Goal: Task Accomplishment & Management: Use online tool/utility

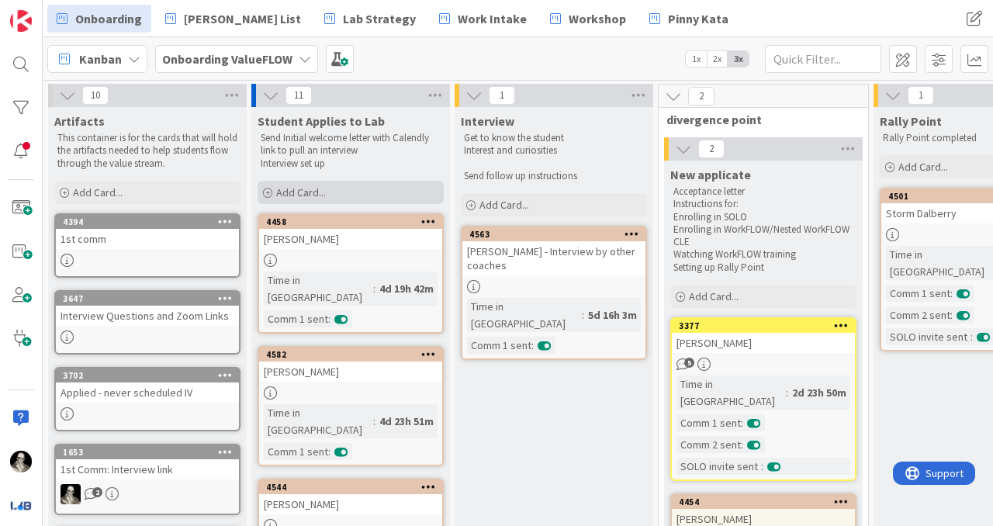
click at [299, 184] on div "Add Card..." at bounding box center [351, 192] width 186 height 23
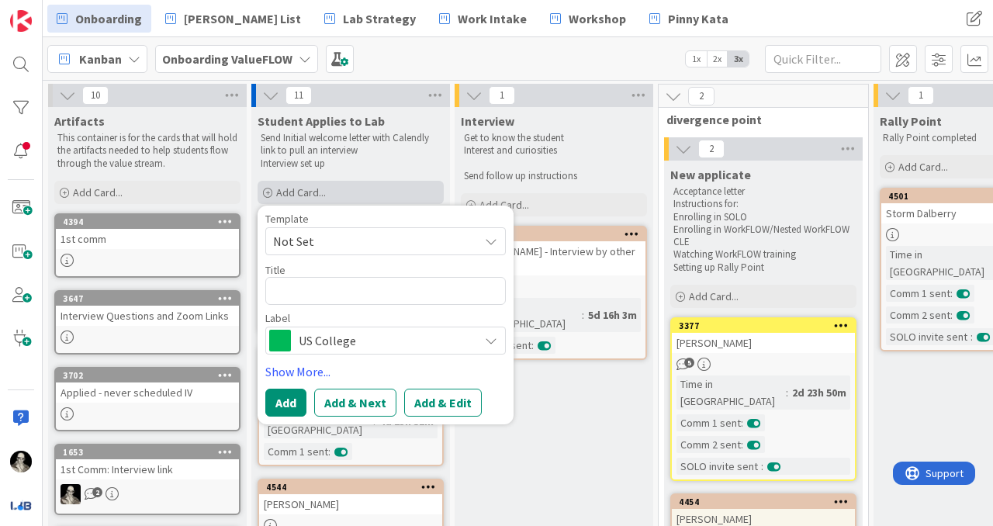
type textarea "x"
type textarea "K"
type textarea "x"
type textarea "Ki"
type textarea "x"
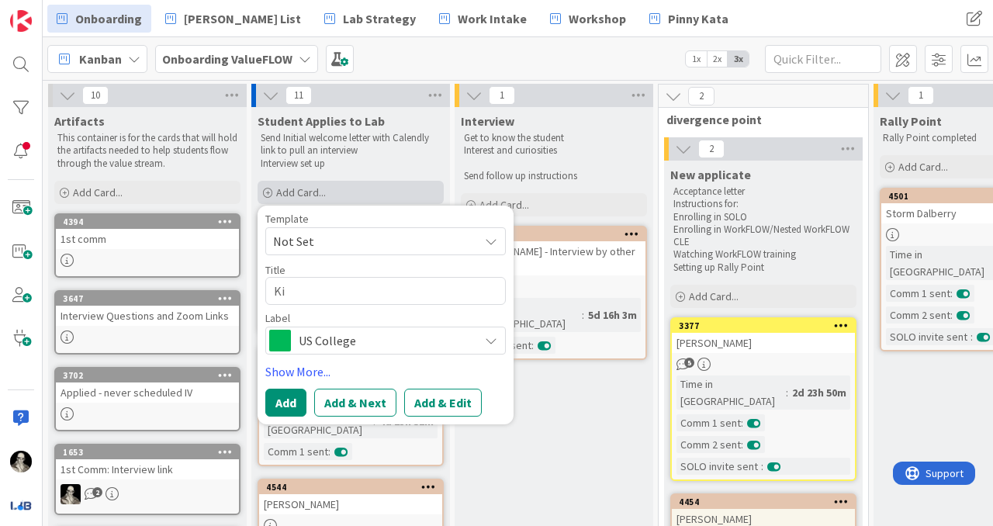
type textarea "Ki'"
type textarea "x"
type textarea "Ki'S"
type textarea "x"
type textarea "Ki'Sh"
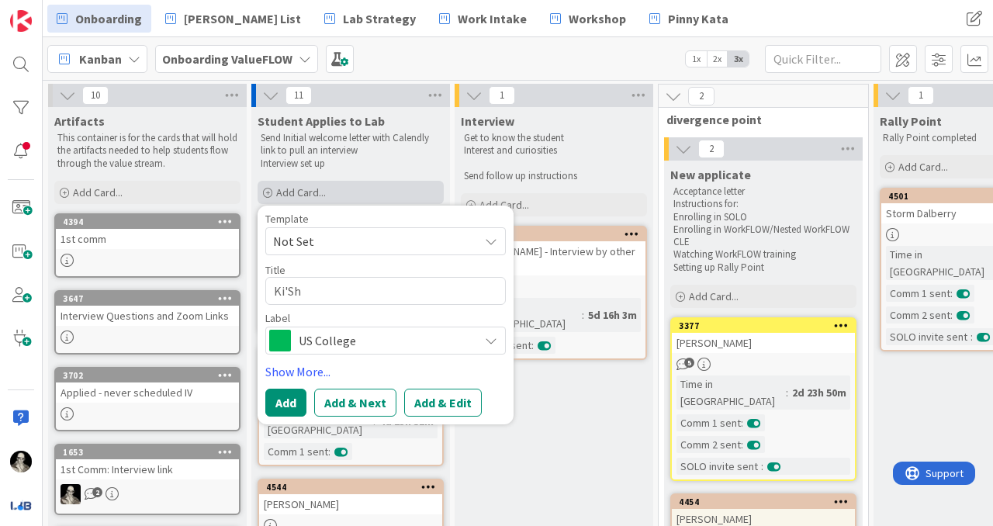
type textarea "x"
type textarea "Ki'Shi"
type textarea "x"
type textarea "Ki'Shia"
type textarea "x"
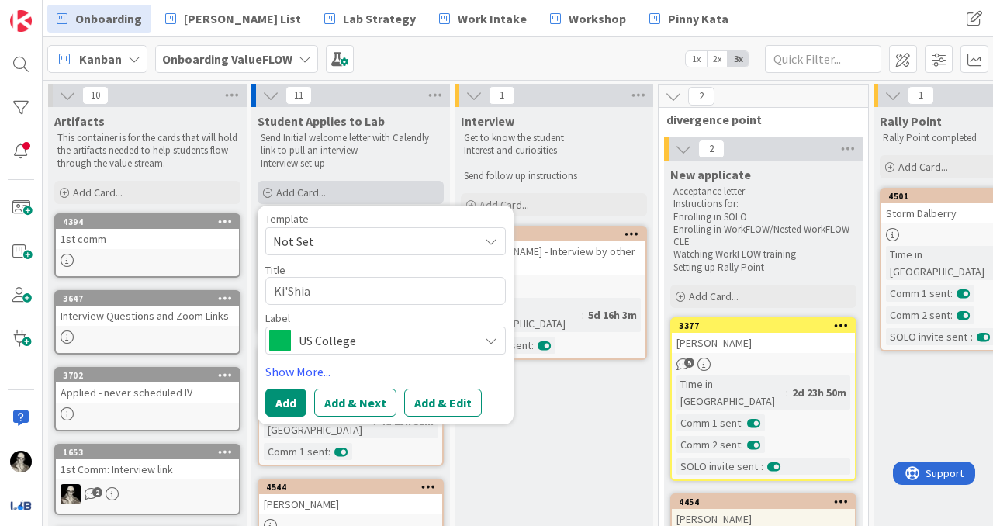
type textarea "Ki'Shia"
type textarea "x"
type textarea "Ki'Shia G"
type textarea "x"
type textarea "Ki'Shia Gi"
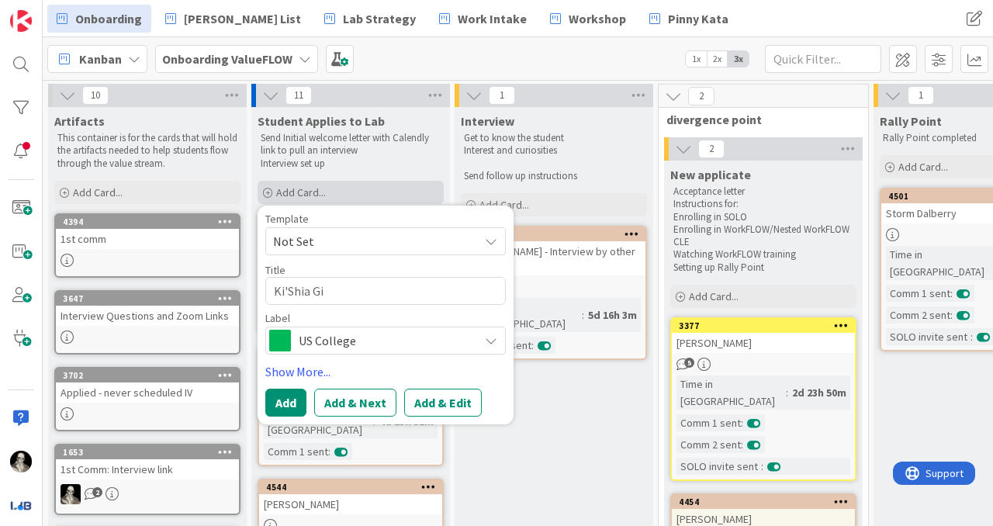
type textarea "x"
type textarea "Ki'Shia Gil"
type textarea "x"
type textarea "Ki'Shia Gilb"
type textarea "x"
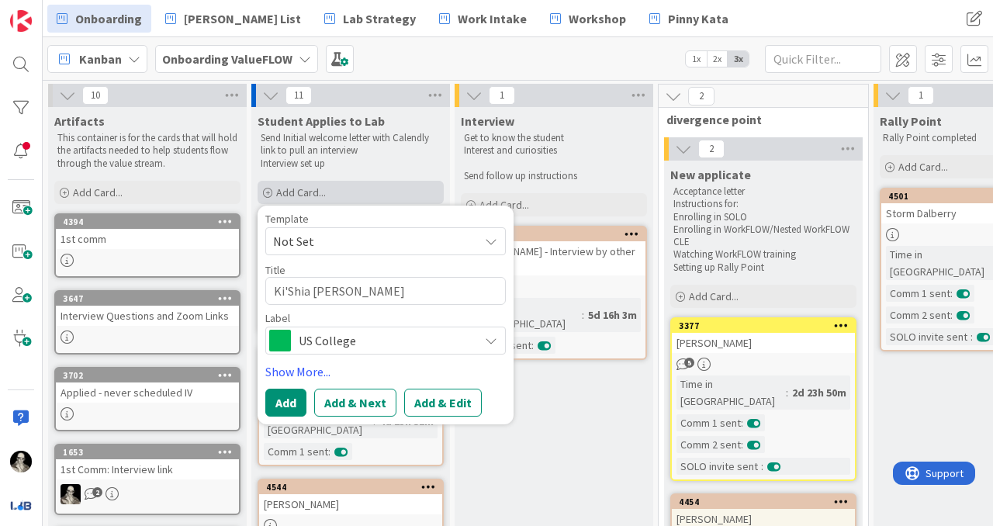
type textarea "Ki'Shia Gilbe"
type textarea "x"
type textarea "Ki'Shia Gilber"
type textarea "x"
type textarea "Ki'Shia Gilbert"
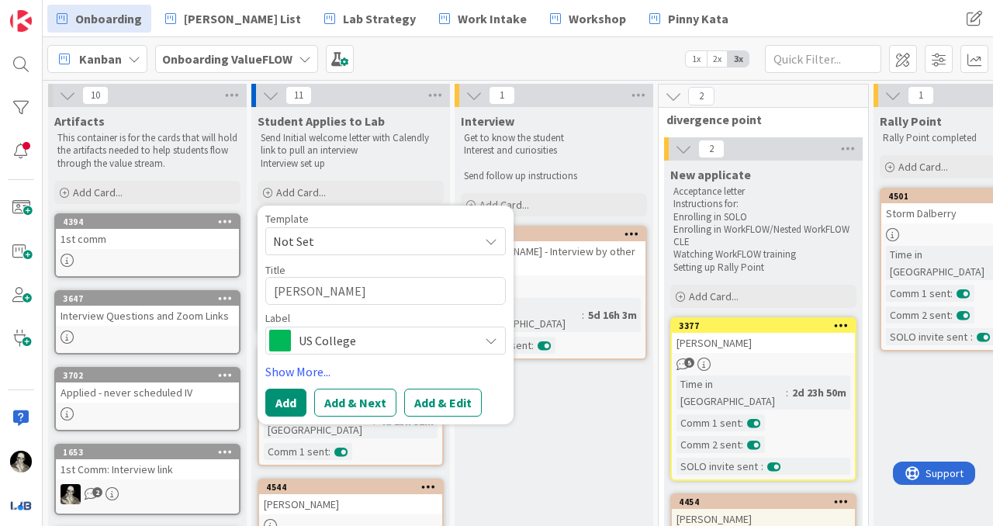
click at [320, 331] on span "US College" at bounding box center [385, 341] width 172 height 22
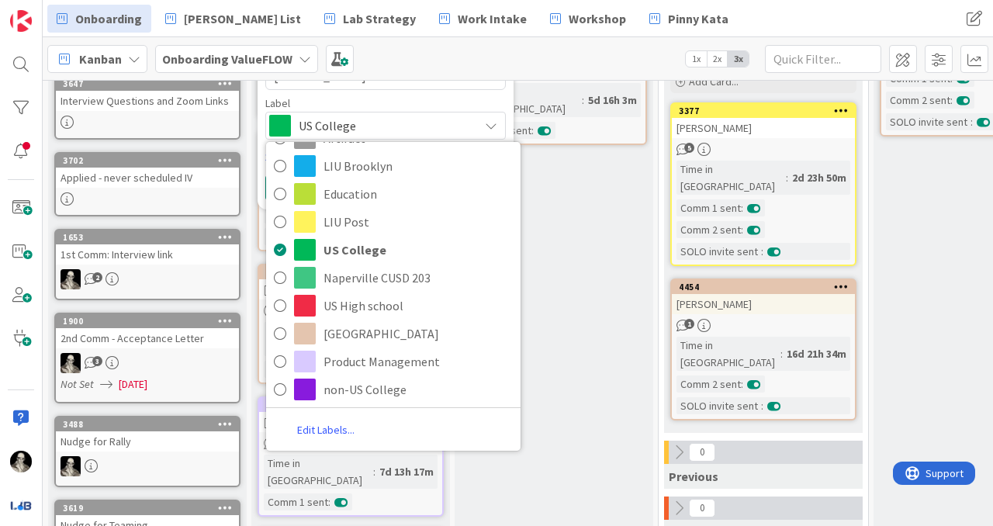
scroll to position [222, 0]
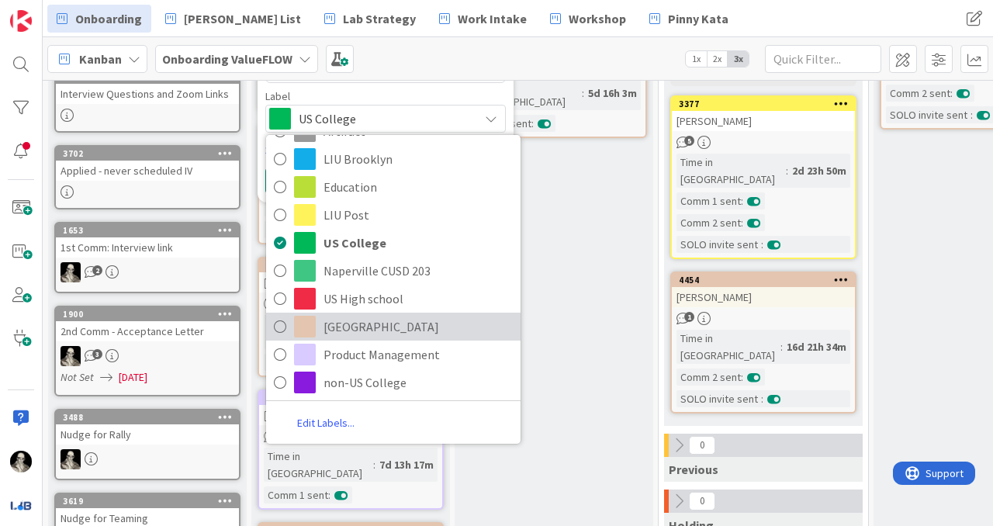
click at [379, 329] on span "Georgetown" at bounding box center [418, 326] width 189 height 23
type textarea "x"
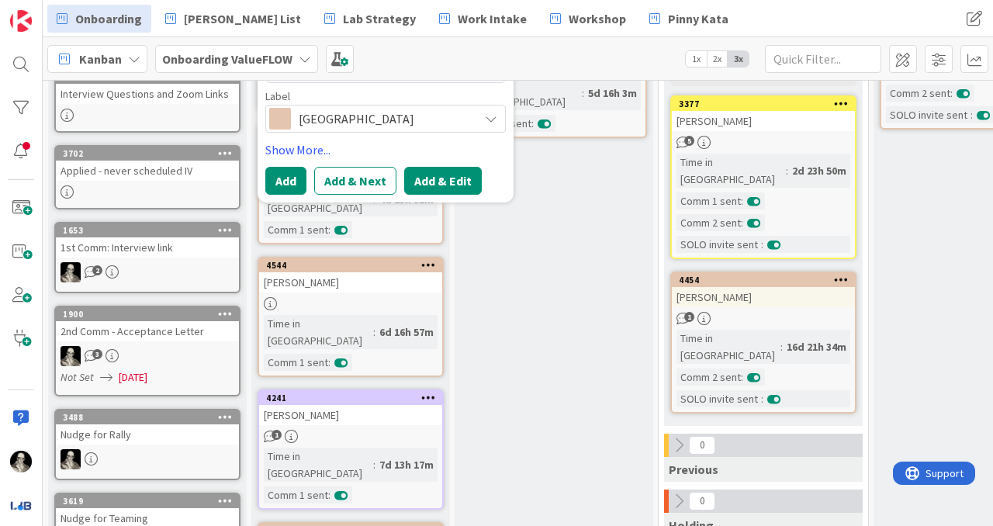
click at [438, 180] on button "Add & Edit" at bounding box center [443, 181] width 78 height 28
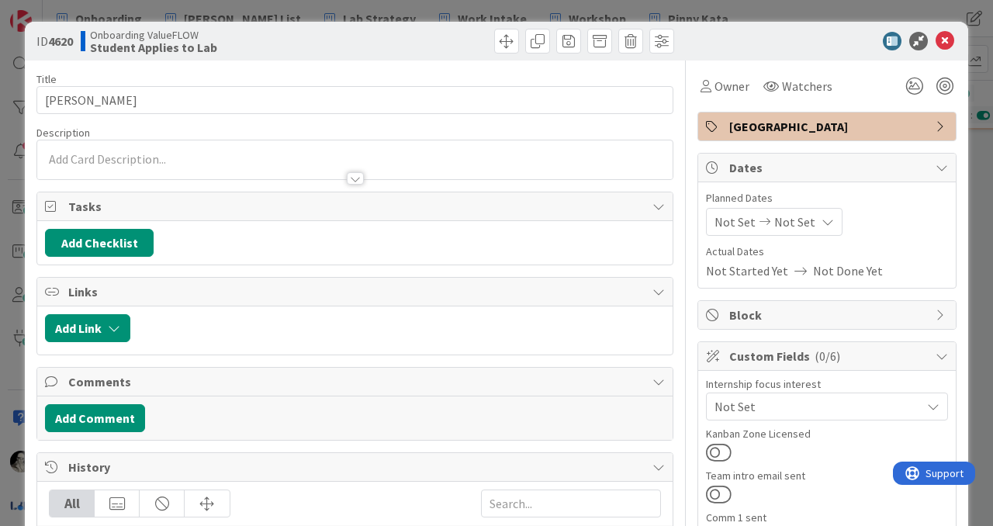
click at [186, 147] on div at bounding box center [354, 159] width 635 height 39
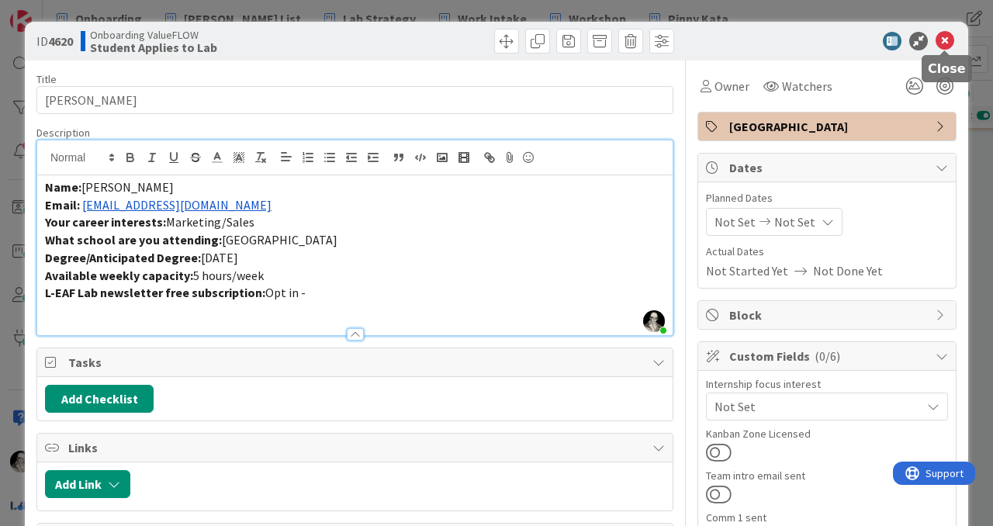
click at [944, 36] on icon at bounding box center [945, 41] width 19 height 19
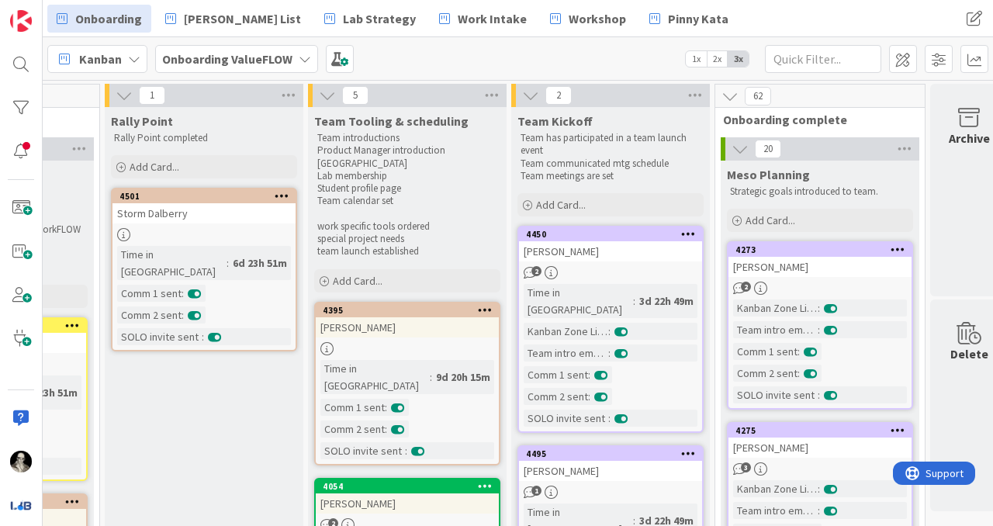
scroll to position [0, 789]
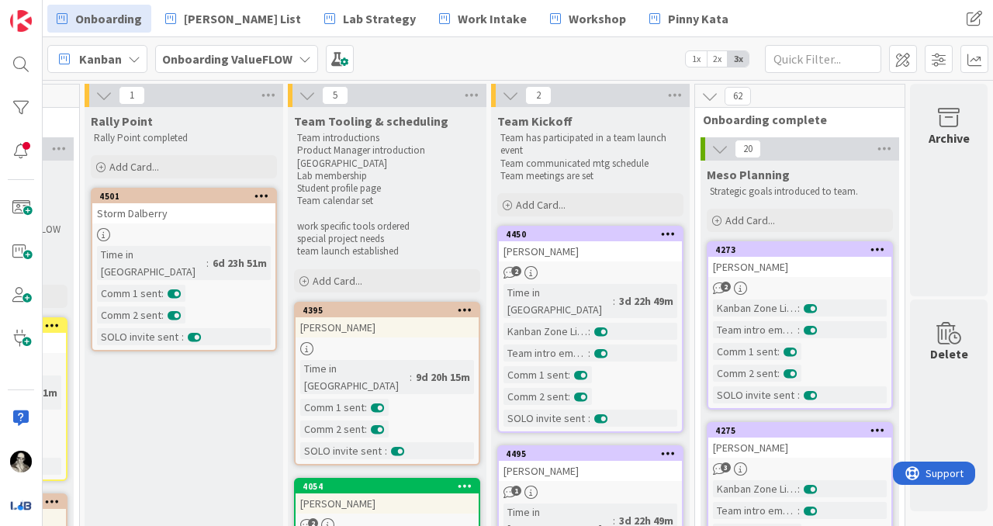
click at [712, 91] on icon at bounding box center [709, 96] width 17 height 17
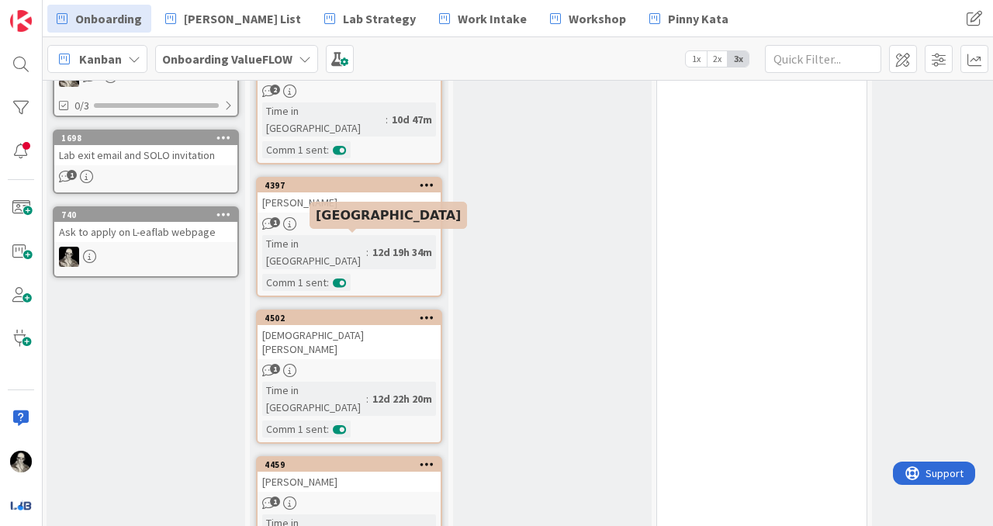
scroll to position [845, 2]
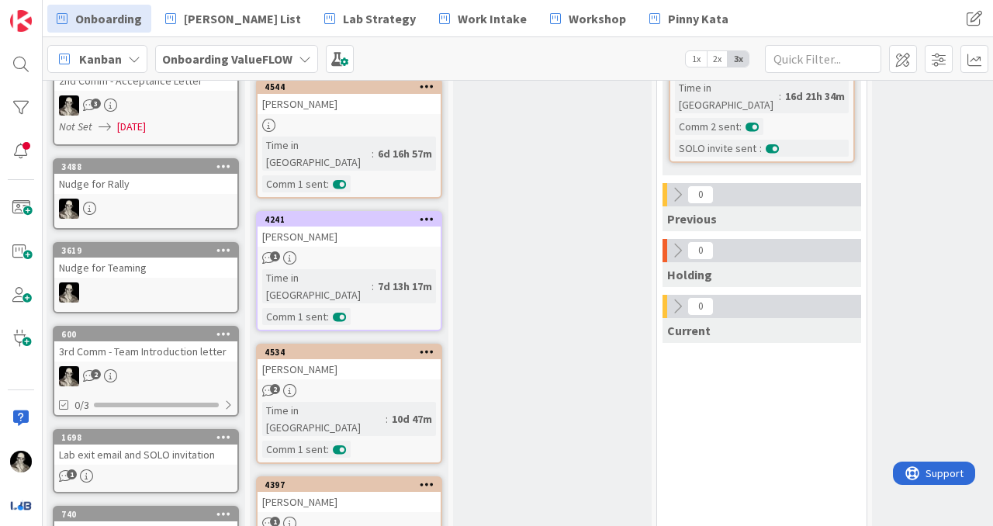
scroll to position [1007, 2]
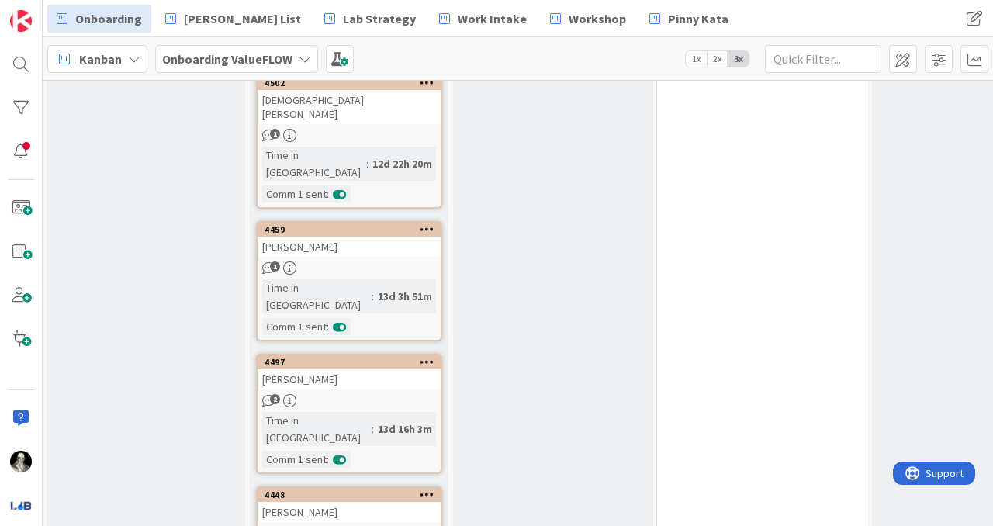
click at [371, 502] on div "Hollie Banks" at bounding box center [349, 512] width 183 height 20
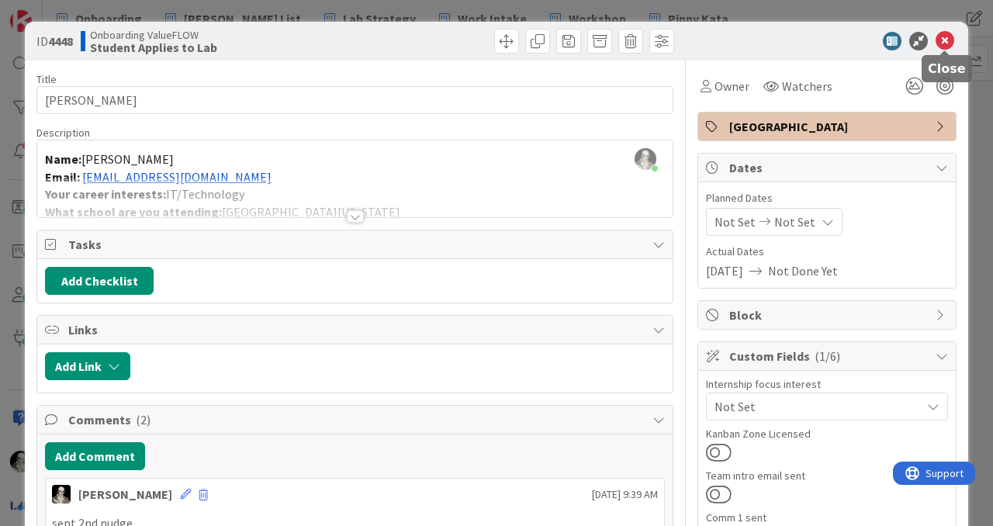
click at [946, 39] on icon at bounding box center [945, 41] width 19 height 19
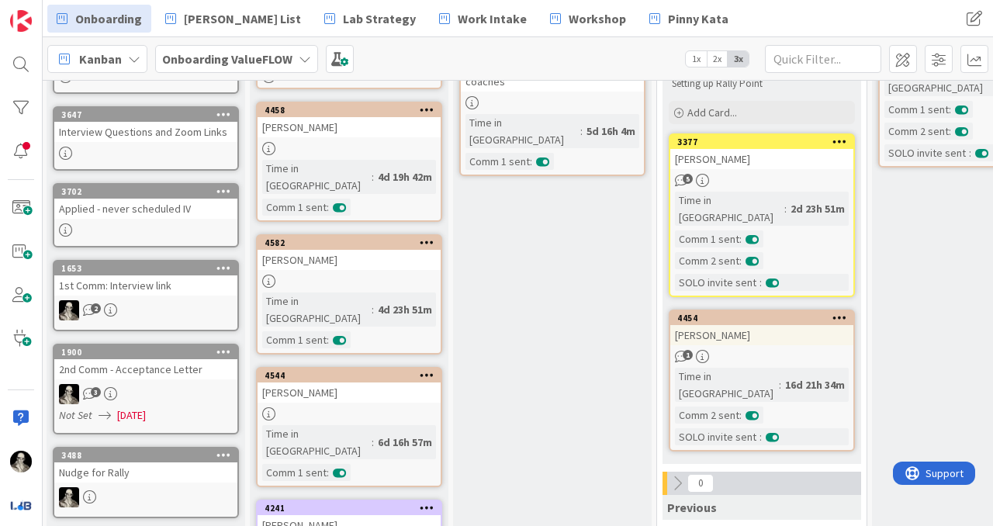
scroll to position [0, 2]
